Goal: Find specific page/section: Find specific page/section

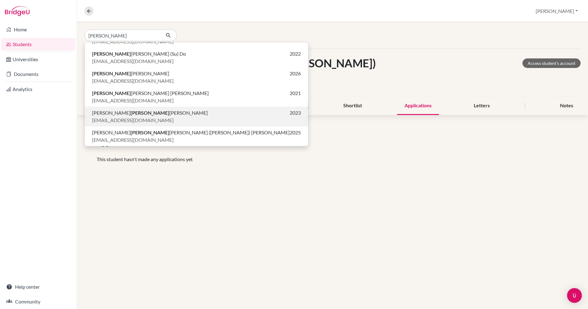
scroll to position [138, 0]
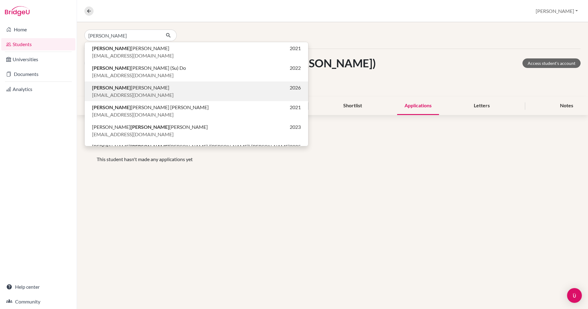
type input "[PERSON_NAME]"
click at [119, 92] on span "[EMAIL_ADDRESS][DOMAIN_NAME]" at bounding box center [133, 94] width 82 height 7
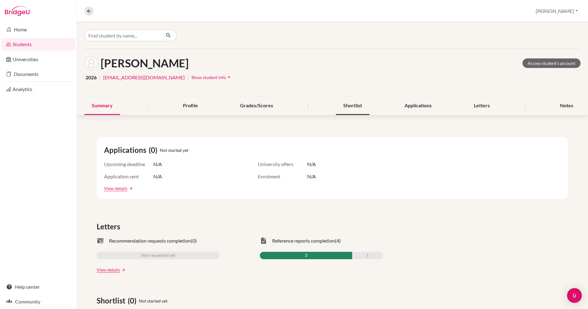
click at [362, 104] on div "Shortlist" at bounding box center [353, 106] width 34 height 18
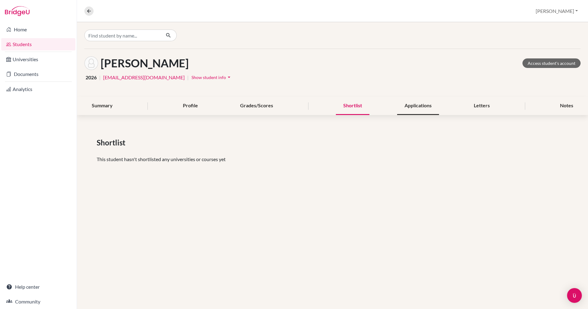
click at [417, 104] on div "Applications" at bounding box center [418, 106] width 42 height 18
